Goal: Transaction & Acquisition: Purchase product/service

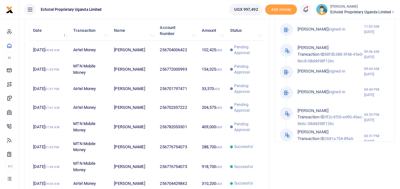
scroll to position [213, 0]
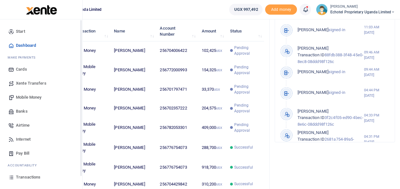
click at [27, 96] on span "Mobile Money" at bounding box center [28, 97] width 25 height 6
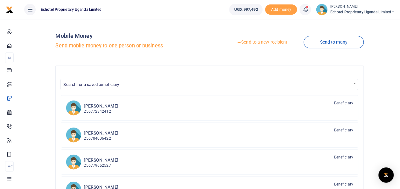
click at [258, 42] on link "Send to a new recipient" at bounding box center [262, 42] width 83 height 11
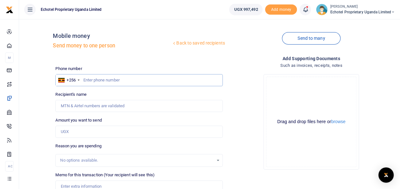
click at [110, 78] on input "text" at bounding box center [138, 80] width 167 height 12
click at [107, 108] on input "Recipient's name" at bounding box center [138, 106] width 167 height 12
type input "A"
type input "[PERSON_NAME]"
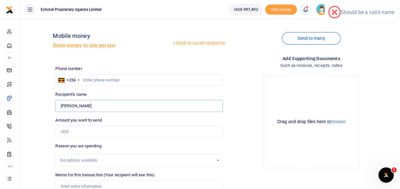
type input "0777066391"
type input "[PERSON_NAME]"
click at [87, 80] on input "0777066391" at bounding box center [138, 80] width 167 height 12
type input "777066391"
click at [75, 130] on input "Amount you want to send" at bounding box center [138, 132] width 167 height 12
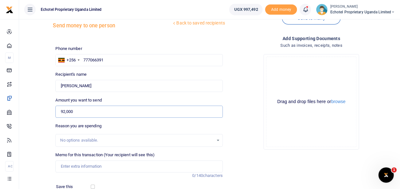
scroll to position [37, 0]
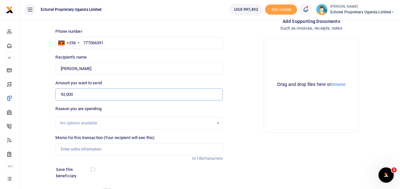
type input "92,000"
click at [77, 148] on input "Memo for this transaction (Your recipient will see this)" at bounding box center [138, 149] width 167 height 12
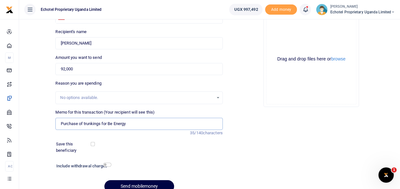
scroll to position [68, 0]
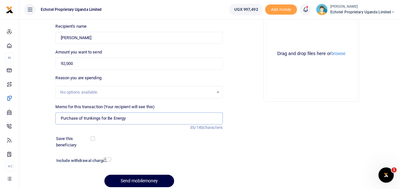
type input "Purchase of trunkings for Be Energy"
click at [106, 158] on input "checkbox" at bounding box center [107, 159] width 8 height 4
checkbox input "true"
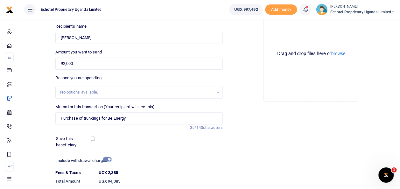
scroll to position [110, 0]
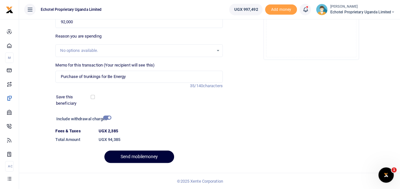
click at [135, 161] on button "Send mobilemoney" at bounding box center [139, 157] width 70 height 12
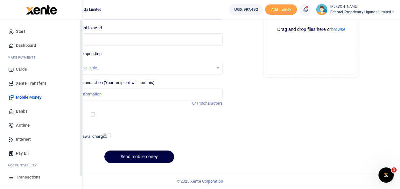
click at [29, 175] on span "Transactions" at bounding box center [28, 177] width 25 height 6
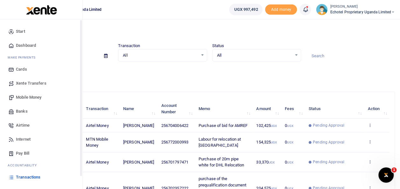
click at [21, 178] on span "Transactions" at bounding box center [28, 177] width 25 height 6
click at [24, 177] on span "Transactions" at bounding box center [28, 177] width 25 height 6
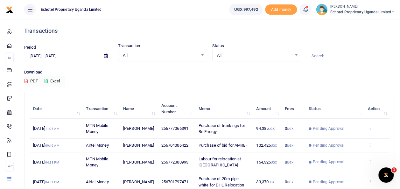
click at [371, 128] on icon at bounding box center [370, 128] width 4 height 4
click at [341, 141] on link "View details" at bounding box center [347, 139] width 50 height 9
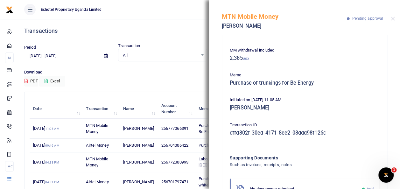
scroll to position [78, 0]
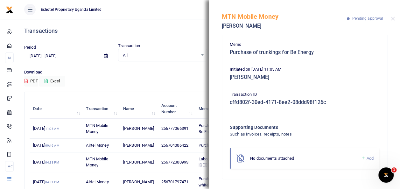
click at [367, 157] on span "Add" at bounding box center [370, 158] width 7 height 5
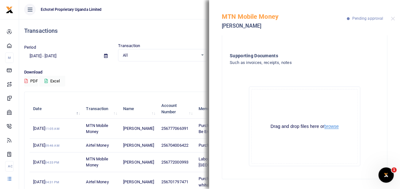
click at [326, 124] on button "browse" at bounding box center [332, 126] width 14 height 5
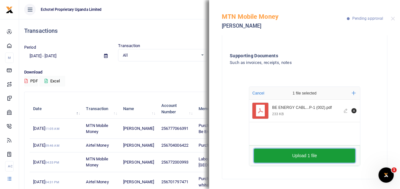
click at [289, 156] on button "Upload 1 file" at bounding box center [304, 156] width 101 height 14
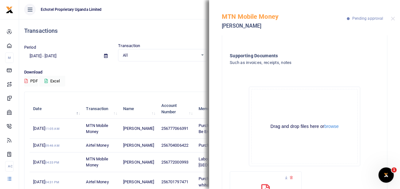
click at [396, 17] on div "MTN Mobile Money Andrew Girehere Pending approval" at bounding box center [304, 17] width 191 height 35
click at [393, 19] on button "Close" at bounding box center [393, 19] width 4 height 4
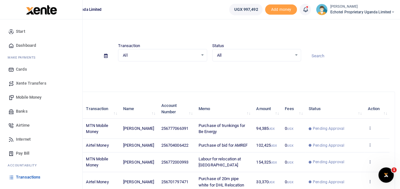
click at [27, 175] on span "Transactions" at bounding box center [28, 177] width 25 height 6
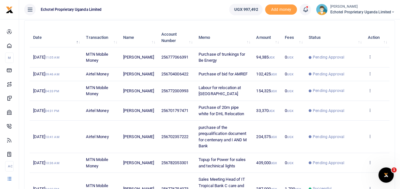
scroll to position [101, 0]
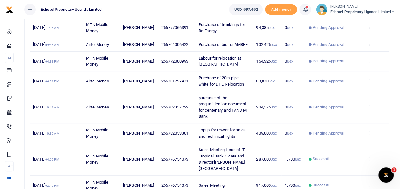
click at [184, 6] on ul "Echotel Proprietary Uganda Limited" at bounding box center [121, 9] width 205 height 19
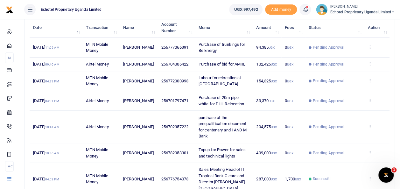
scroll to position [81, 0]
click at [371, 46] on icon at bounding box center [370, 47] width 4 height 4
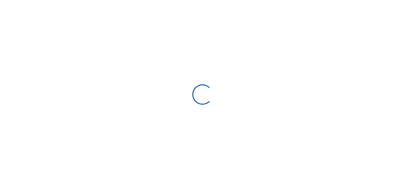
select select
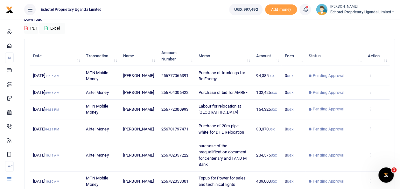
scroll to position [55, 0]
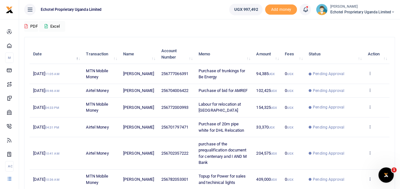
click at [212, 40] on div "Search: Date Transaction Name Account Number Memo Amount Fees Status Action 14t…" at bounding box center [210, 170] width 370 height 267
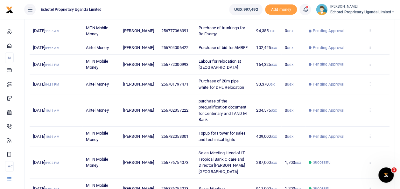
scroll to position [99, 0]
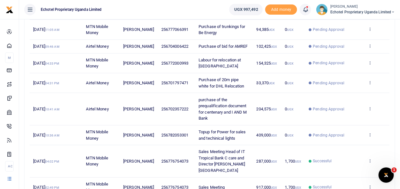
drag, startPoint x: 400, startPoint y: 105, endPoint x: 399, endPoint y: 99, distance: 5.5
click at [399, 99] on div "Transactions Period 07/16/2025 - 08/14/2025 Transaction All Select an option...…" at bounding box center [209, 103] width 381 height 367
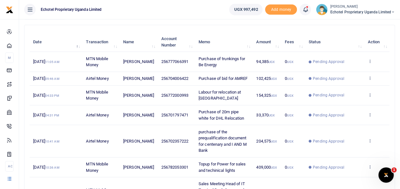
scroll to position [64, 0]
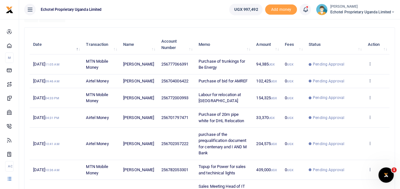
click at [237, 33] on div "Date Transaction Name Account Number Memo Amount Fees Status Action 14th Aug 20…" at bounding box center [210, 156] width 360 height 247
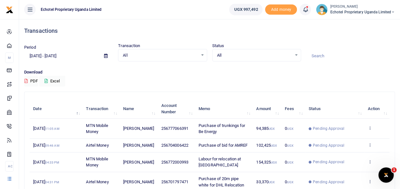
click at [106, 56] on icon at bounding box center [106, 56] width 4 height 4
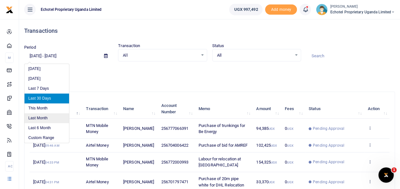
click at [40, 117] on li "Last Month" at bounding box center [47, 118] width 45 height 10
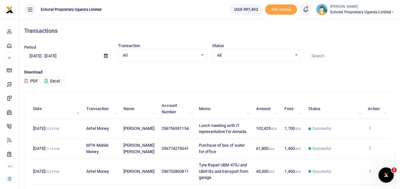
click at [106, 55] on icon at bounding box center [106, 56] width 4 height 4
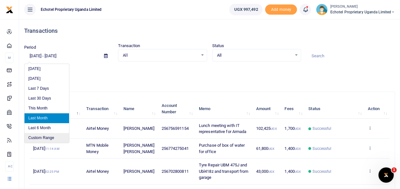
click at [59, 135] on li "Custom Range" at bounding box center [47, 138] width 45 height 10
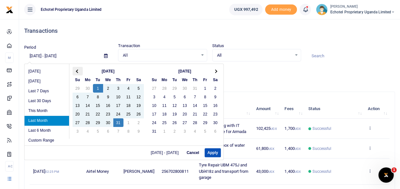
click at [77, 71] on span at bounding box center [78, 71] width 4 height 4
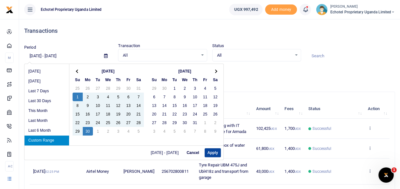
click at [211, 152] on button "Apply" at bounding box center [213, 152] width 16 height 9
type input "06/01/2025 - 06/30/2025"
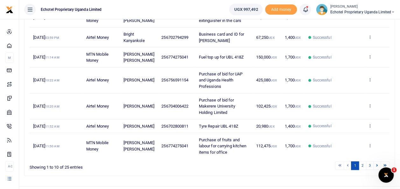
scroll to position [176, 0]
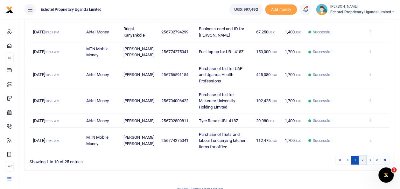
click at [362, 165] on link "2" at bounding box center [363, 160] width 8 height 9
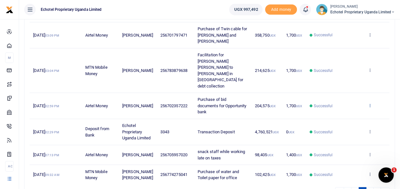
click at [371, 103] on icon at bounding box center [370, 105] width 4 height 4
click at [353, 92] on link "View details" at bounding box center [347, 96] width 50 height 9
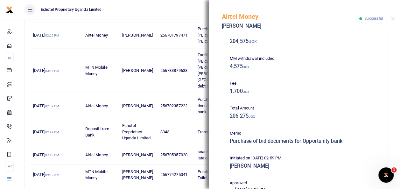
scroll to position [0, 0]
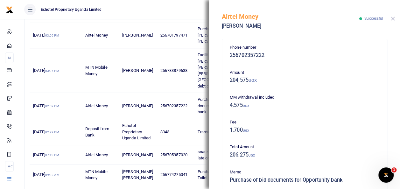
click at [393, 18] on button "Close" at bounding box center [393, 19] width 4 height 4
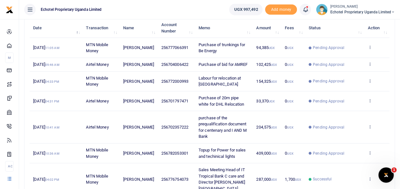
scroll to position [80, 0]
click at [80, 33] on th "Date" at bounding box center [56, 29] width 53 height 20
click at [116, 31] on th "Transaction" at bounding box center [100, 29] width 37 height 20
click at [189, 31] on th "Account Number" at bounding box center [176, 29] width 37 height 20
click at [247, 33] on th "Memo" at bounding box center [224, 29] width 58 height 20
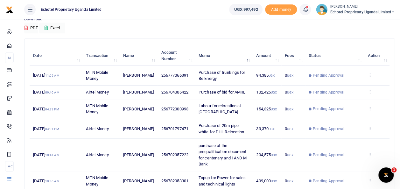
scroll to position [54, 0]
